Goal: Task Accomplishment & Management: Complete application form

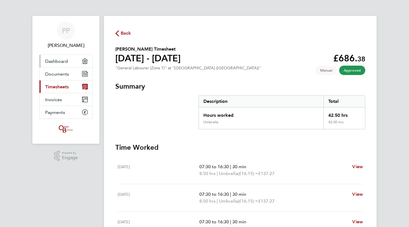
click at [57, 62] on span "Dashboard" at bounding box center [56, 60] width 23 height 5
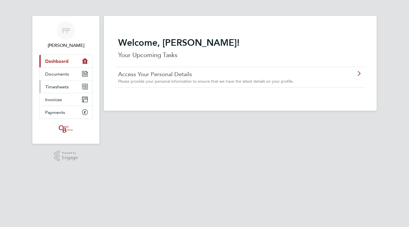
click at [55, 87] on span "Timesheets" at bounding box center [57, 86] width 24 height 5
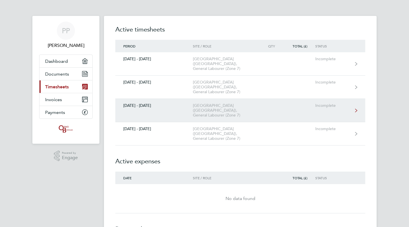
click at [210, 103] on div "[GEOGRAPHIC_DATA] ([GEOGRAPHIC_DATA]), General Labourer (Zone 7)" at bounding box center [225, 110] width 65 height 14
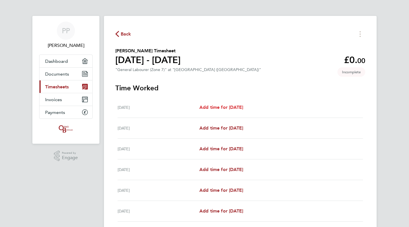
click at [218, 108] on span "Add time for [DATE]" at bounding box center [221, 106] width 44 height 5
select select "30"
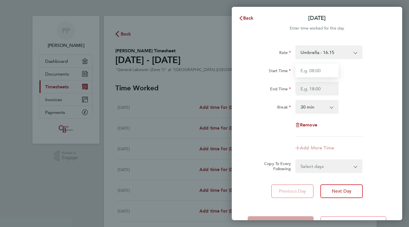
click at [316, 70] on input "Start Time" at bounding box center [316, 71] width 43 height 14
type input "07:30"
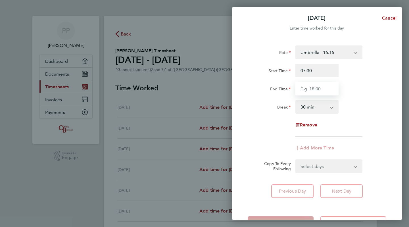
click at [317, 87] on input "End Time" at bounding box center [316, 89] width 43 height 14
type input "16:30"
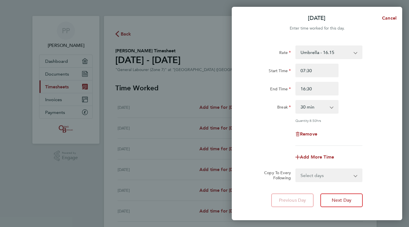
click at [384, 125] on div "Rate Umbrella - 16.15 Start Time 07:30 End Time 16:30 Break 0 min 15 min 30 min…" at bounding box center [317, 95] width 139 height 100
click at [340, 201] on span "Next Day" at bounding box center [342, 200] width 20 height 6
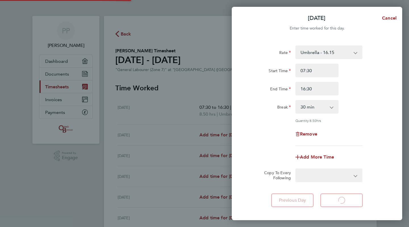
select select "30"
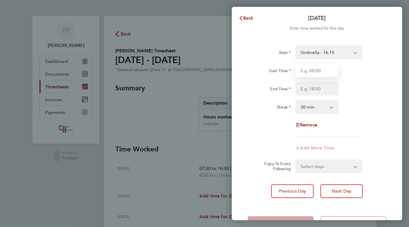
click at [314, 72] on input "Start Time" at bounding box center [316, 71] width 43 height 14
type input "07:30"
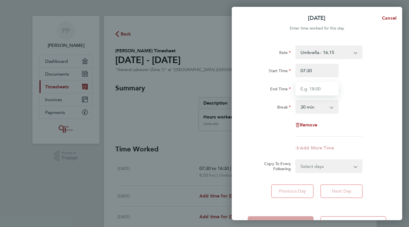
click at [317, 88] on input "End Time" at bounding box center [316, 89] width 43 height 14
type input "16:30"
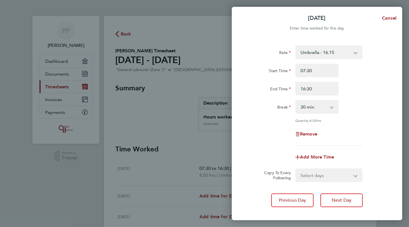
click at [364, 139] on app-timesheet-line-form-group "Rate Umbrella - 16.15 Start Time 07:30 End Time 16:30 Break 0 min 15 min 30 min…" at bounding box center [317, 104] width 139 height 118
click at [341, 200] on span "Next Day" at bounding box center [342, 200] width 20 height 6
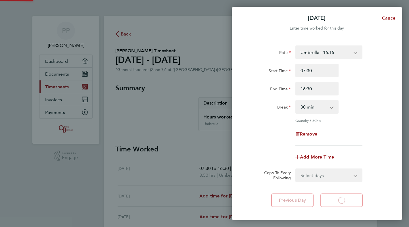
select select "30"
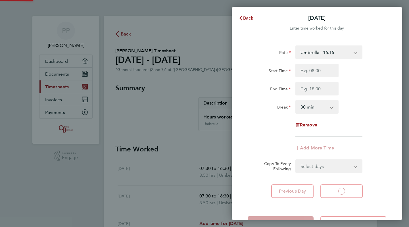
select select "30"
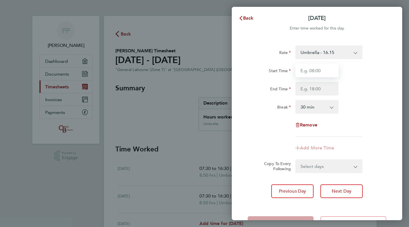
click at [312, 70] on input "Start Time" at bounding box center [316, 71] width 43 height 14
type input "07:30"
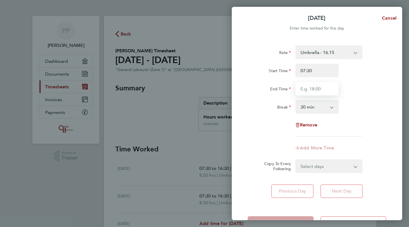
click at [316, 88] on input "End Time" at bounding box center [316, 89] width 43 height 14
type input "16:30"
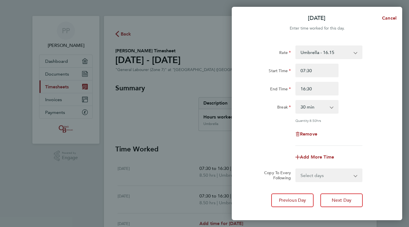
drag, startPoint x: 364, startPoint y: 132, endPoint x: 363, endPoint y: 136, distance: 3.7
click at [365, 132] on div "Rate Umbrella - 16.15 Start Time 07:30 End Time 16:30 Break 0 min 15 min 30 min…" at bounding box center [317, 95] width 139 height 100
click at [339, 199] on span "Next Day" at bounding box center [342, 200] width 20 height 6
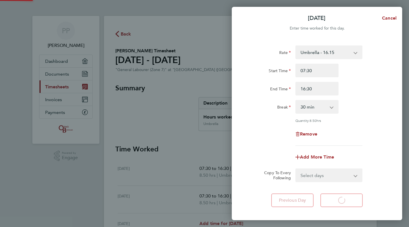
select select "30"
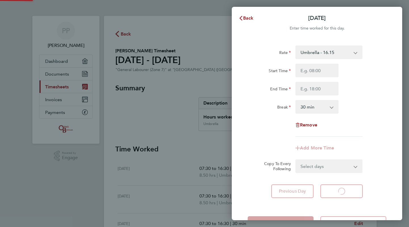
select select "30"
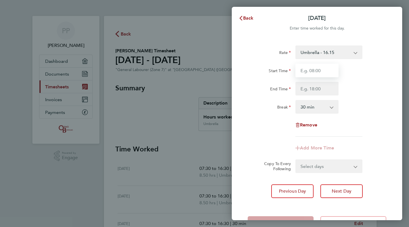
click at [316, 70] on input "Start Time" at bounding box center [316, 71] width 43 height 14
type input "07:30"
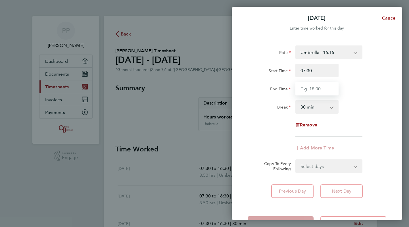
click at [311, 89] on input "End Time" at bounding box center [316, 89] width 43 height 14
type input "16:30"
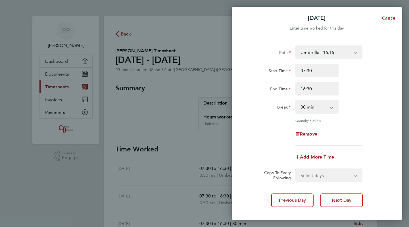
click at [361, 123] on div "Rate Umbrella - 16.15 Start Time 07:30 End Time 16:30 Break 0 min 15 min 30 min…" at bounding box center [317, 95] width 139 height 100
click at [337, 200] on span "Next Day" at bounding box center [342, 200] width 20 height 6
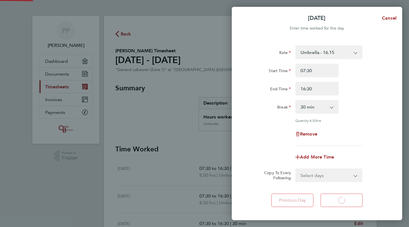
select select "30"
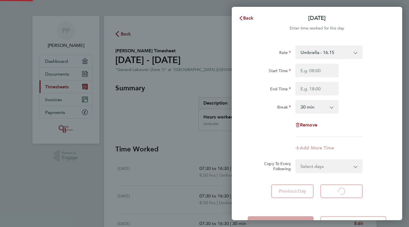
select select "30"
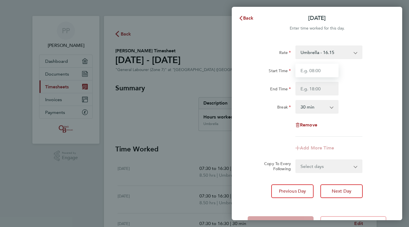
click at [316, 70] on input "Start Time" at bounding box center [316, 71] width 43 height 14
type input "07:30"
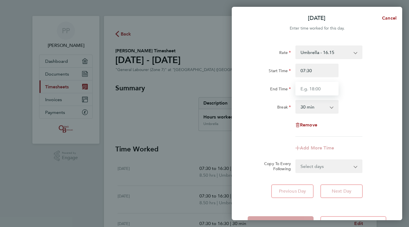
click at [319, 88] on input "End Time" at bounding box center [316, 89] width 43 height 14
type input "16:30"
click at [370, 125] on div "Rate Umbrella - 16.15 Start Time 07:30 End Time 16:30 Break 0 min 15 min 30 min…" at bounding box center [317, 90] width 139 height 91
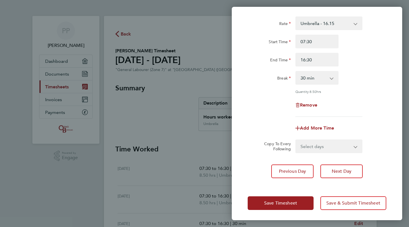
scroll to position [30, 0]
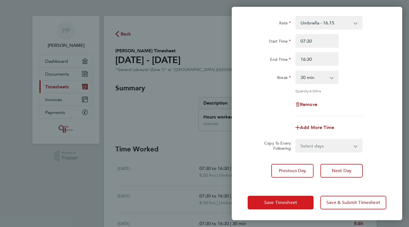
click at [284, 202] on span "Save Timesheet" at bounding box center [280, 203] width 33 height 6
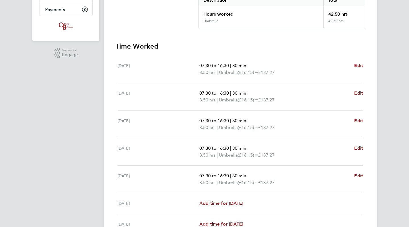
scroll to position [142, 0]
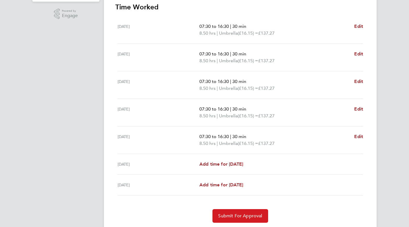
click at [243, 215] on span "Submit For Approval" at bounding box center [240, 216] width 44 height 6
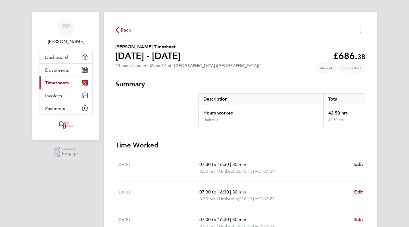
scroll to position [0, 0]
